Goal: Complete application form

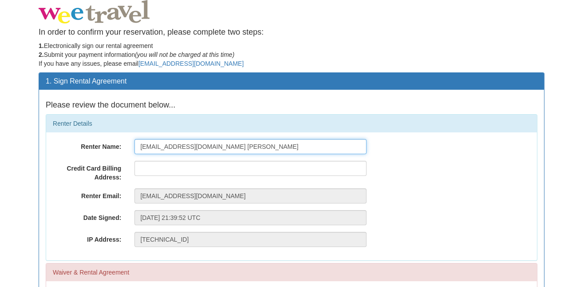
drag, startPoint x: 216, startPoint y: 145, endPoint x: 294, endPoint y: 152, distance: 78.4
click at [294, 152] on input "[EMAIL_ADDRESS][DOMAIN_NAME] [PERSON_NAME]" at bounding box center [250, 146] width 232 height 15
drag, startPoint x: 231, startPoint y: 146, endPoint x: 81, endPoint y: 139, distance: 150.1
click at [81, 140] on div "Renter Name: brianheyland@hotmail.com" at bounding box center [291, 146] width 491 height 15
type input "b"
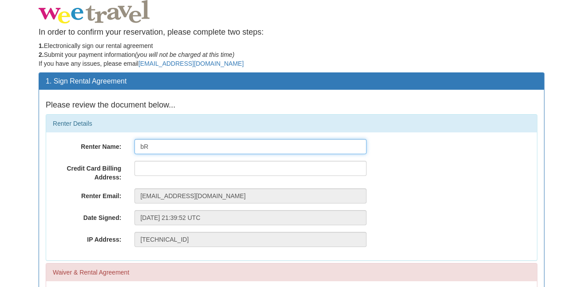
type input "b"
type input "Brian Heyland"
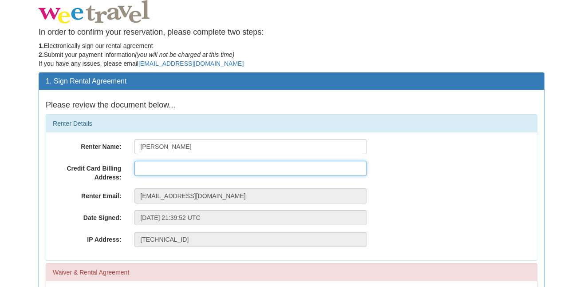
click at [153, 167] on input "text" at bounding box center [250, 168] width 232 height 15
type input "94 Jopling Avenue North"
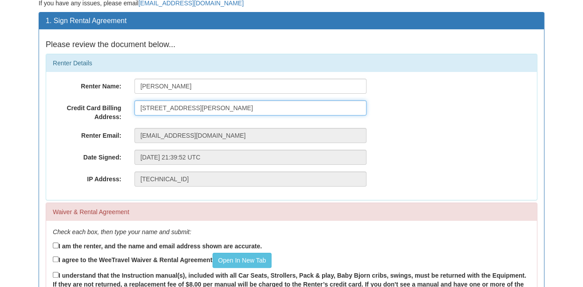
scroll to position [111, 0]
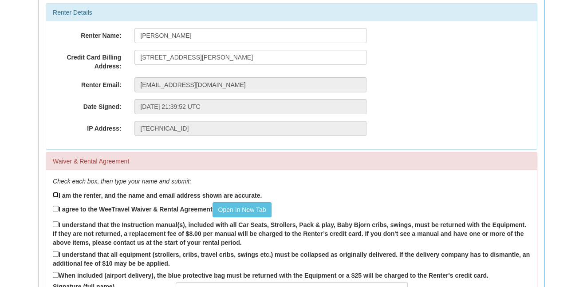
click at [56, 193] on input "I am the renter, and the name and email address shown are accurate." at bounding box center [56, 195] width 6 height 6
checkbox input "true"
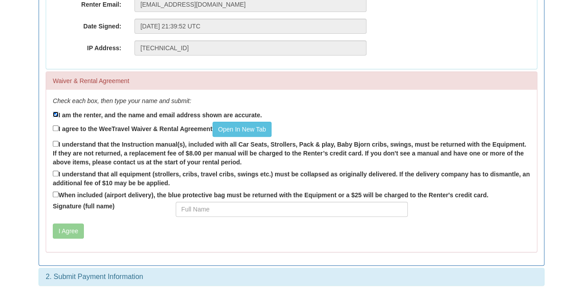
scroll to position [197, 0]
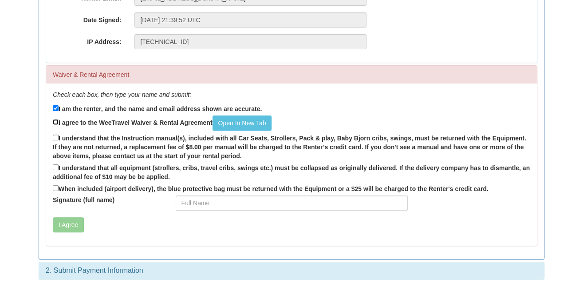
click at [56, 119] on input "I agree to the WeeTravel Waiver & Rental Agreement Open In New Tab" at bounding box center [56, 122] width 6 height 6
checkbox input "true"
click at [53, 136] on input "I understand that the Instruction manual(s), included with all Car Seats, Strol…" at bounding box center [56, 137] width 6 height 6
checkbox input "true"
click at [54, 167] on input "I understand that all equipment (strollers, cribs, travel cribs, swings etc.) m…" at bounding box center [56, 167] width 6 height 6
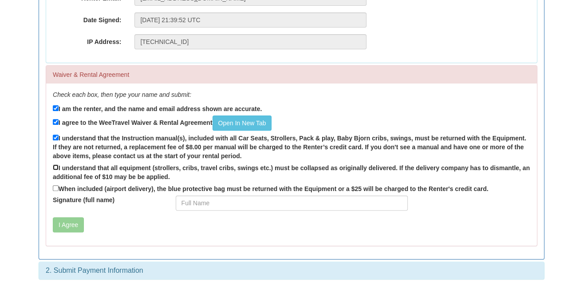
checkbox input "true"
click at [53, 186] on input "When included (airport delivery), the blue protective bag must be returned with…" at bounding box center [56, 188] width 6 height 6
checkbox input "true"
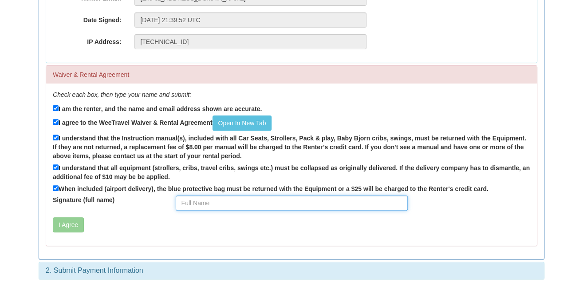
click at [185, 202] on input "Signature (full name)" at bounding box center [292, 202] width 232 height 15
click at [183, 201] on input "Signature (full name)" at bounding box center [292, 202] width 232 height 15
type input "Brian Heyland"
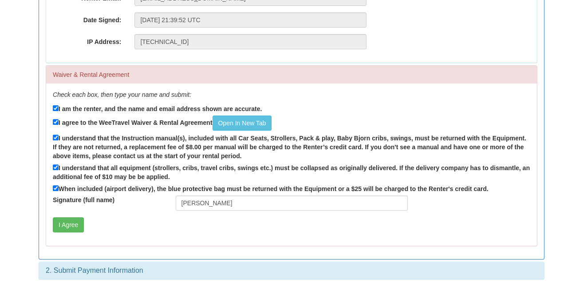
click at [121, 230] on div "I Agree" at bounding box center [250, 224] width 409 height 15
click at [59, 224] on button "I Agree" at bounding box center [68, 224] width 31 height 15
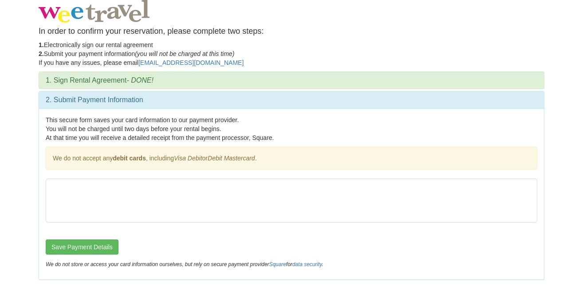
scroll to position [0, 0]
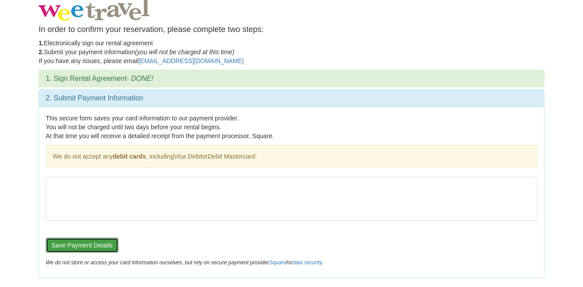
click at [77, 245] on button "Save Payment Details" at bounding box center [82, 244] width 73 height 15
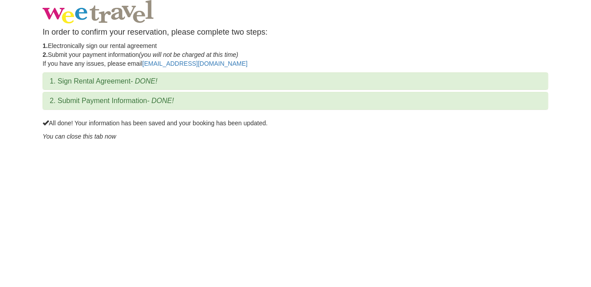
click at [98, 135] on em "You can close this tab now" at bounding box center [80, 136] width 74 height 7
